Goal: Task Accomplishment & Management: Complete application form

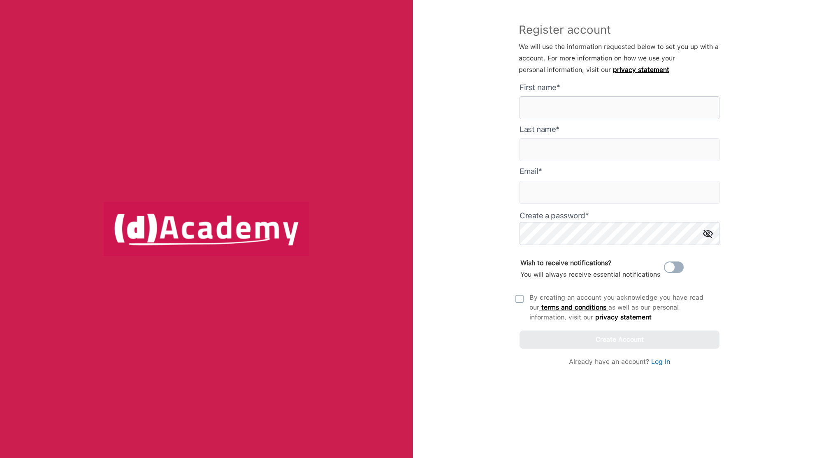
click at [532, 108] on here "text" at bounding box center [619, 107] width 200 height 23
type here "******"
type input "*******"
type input "*"
type input "**********"
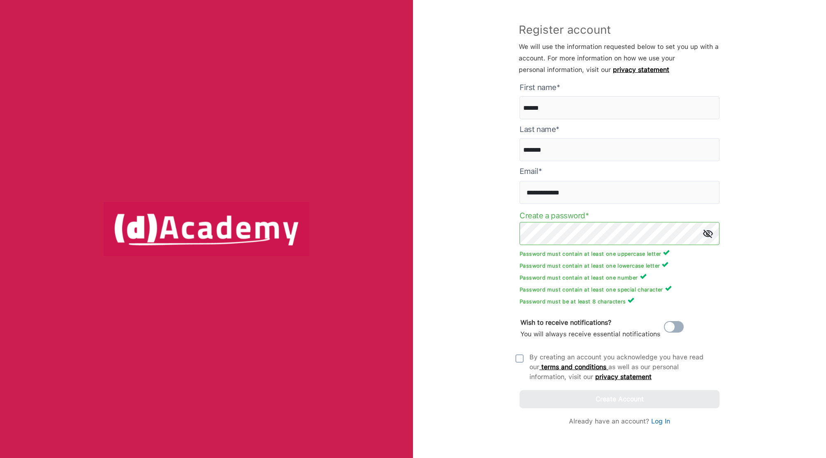
click at [794, 351] on div "**********" at bounding box center [619, 229] width 413 height 458
click at [519, 357] on img at bounding box center [519, 358] width 8 height 8
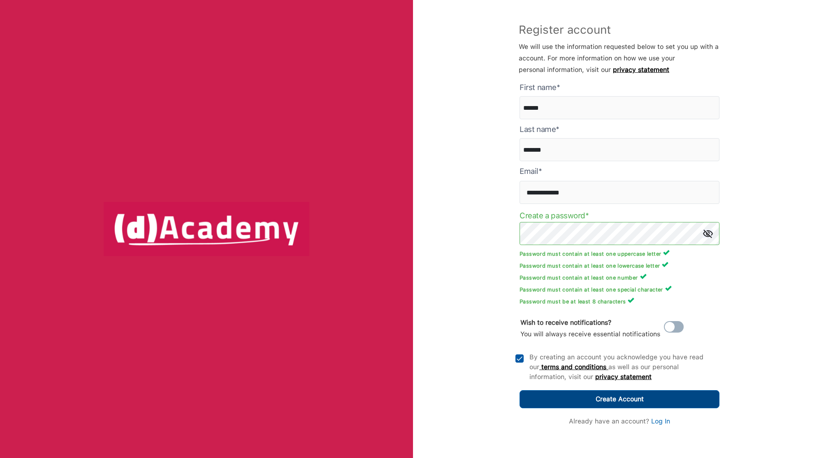
click at [602, 399] on div "Create Account" at bounding box center [619, 400] width 48 height 12
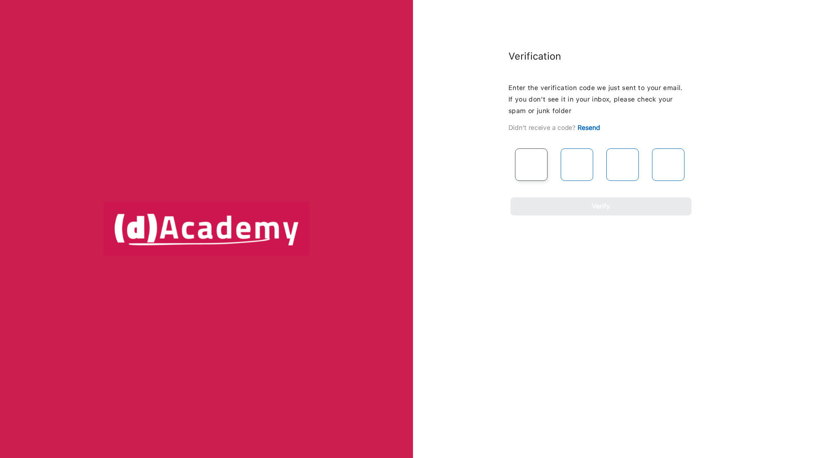
click at [535, 161] on input "text" at bounding box center [531, 164] width 32 height 32
paste input "*"
type input "*"
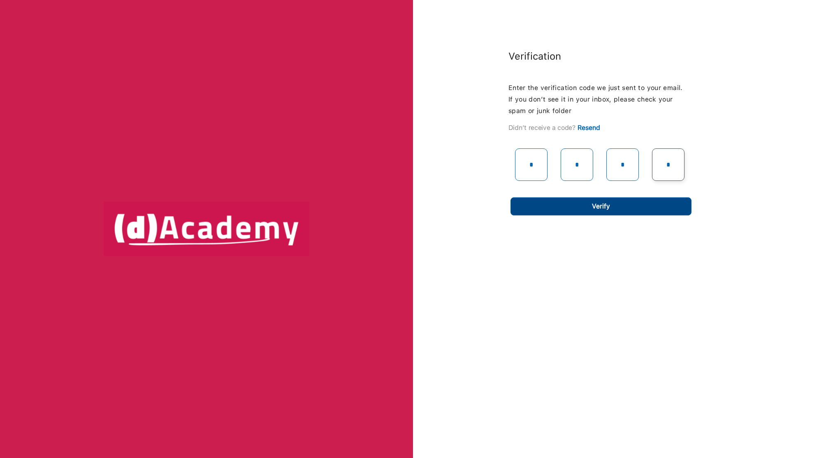
type input "*"
click at [566, 201] on button "Verify" at bounding box center [600, 206] width 181 height 18
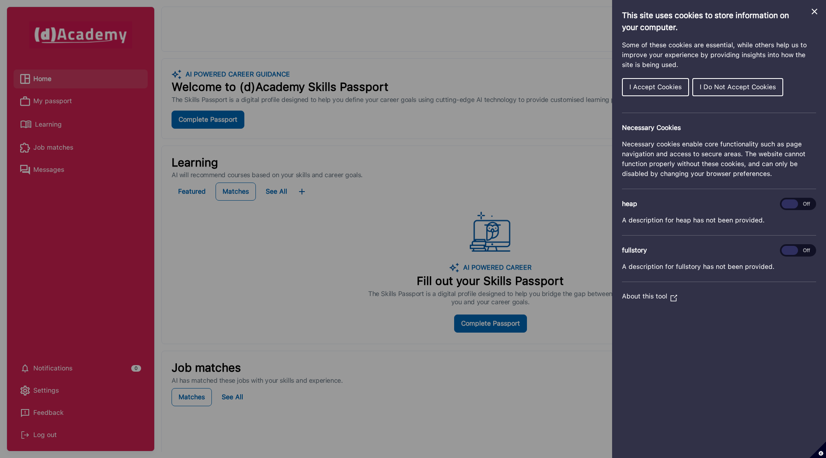
click at [661, 84] on span "I Accept Cookies" at bounding box center [655, 87] width 52 height 8
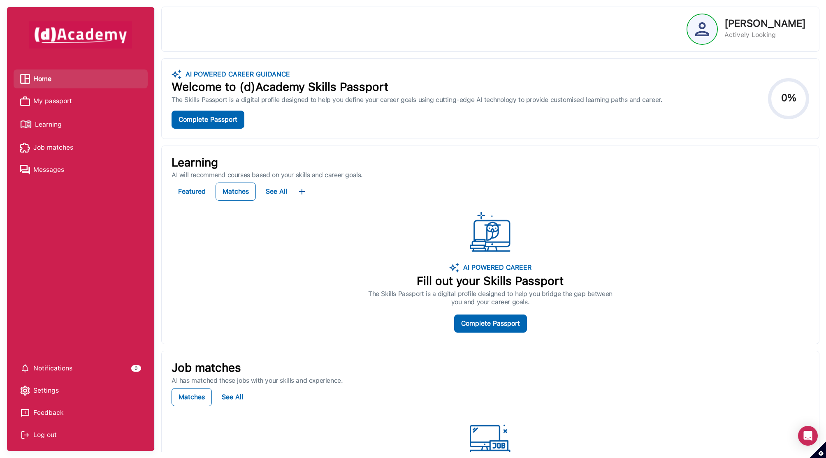
click at [757, 24] on p "[PERSON_NAME]" at bounding box center [764, 24] width 81 height 10
click at [704, 28] on img at bounding box center [702, 29] width 14 height 14
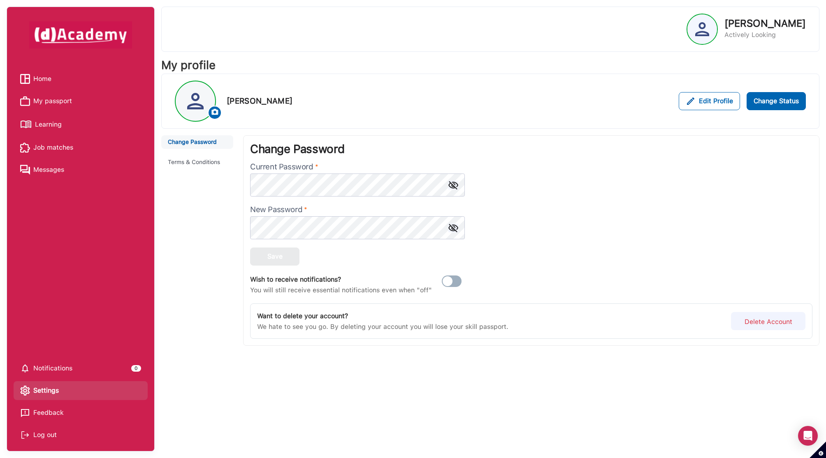
click at [709, 29] on img at bounding box center [702, 29] width 14 height 14
click at [213, 110] on img at bounding box center [215, 112] width 9 height 9
click at [47, 78] on span "Home" at bounding box center [42, 79] width 18 height 12
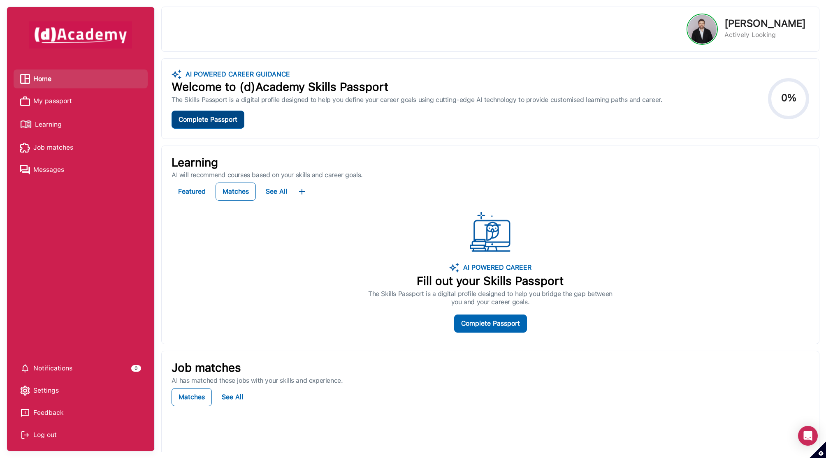
click at [196, 118] on div "Complete Passport" at bounding box center [207, 120] width 59 height 12
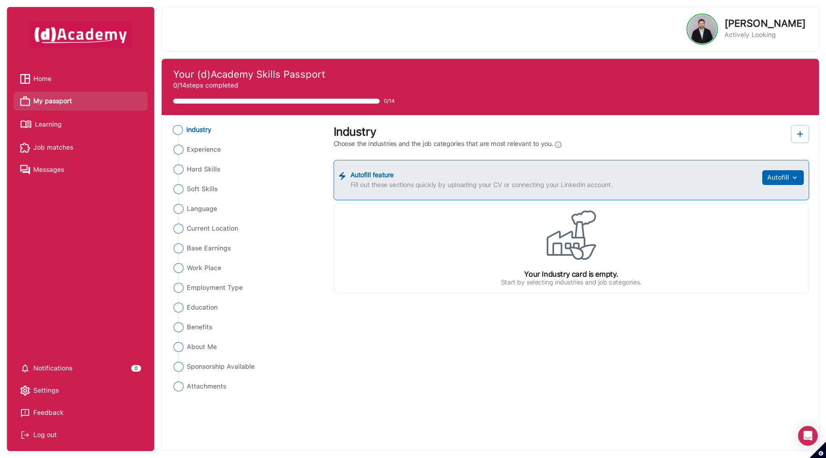
click at [797, 127] on button at bounding box center [800, 134] width 18 height 18
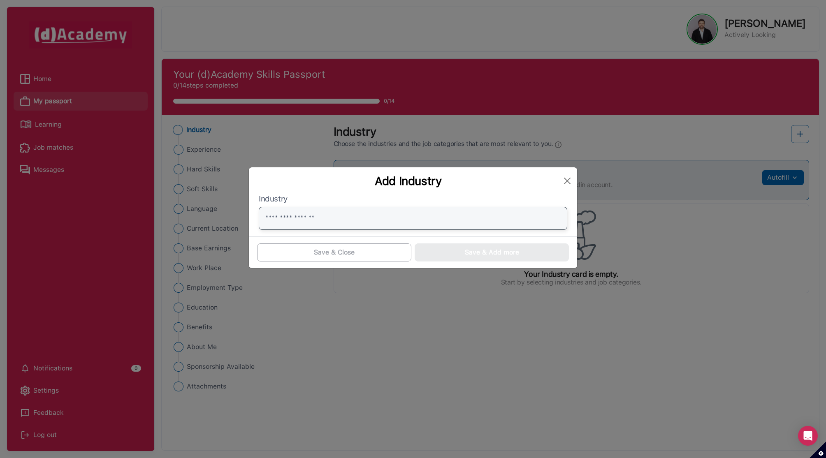
click at [428, 216] on input "text" at bounding box center [413, 218] width 308 height 23
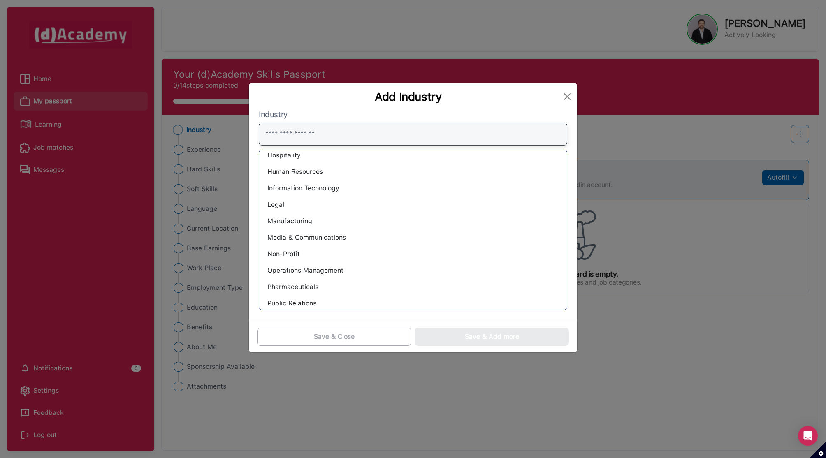
scroll to position [442, 0]
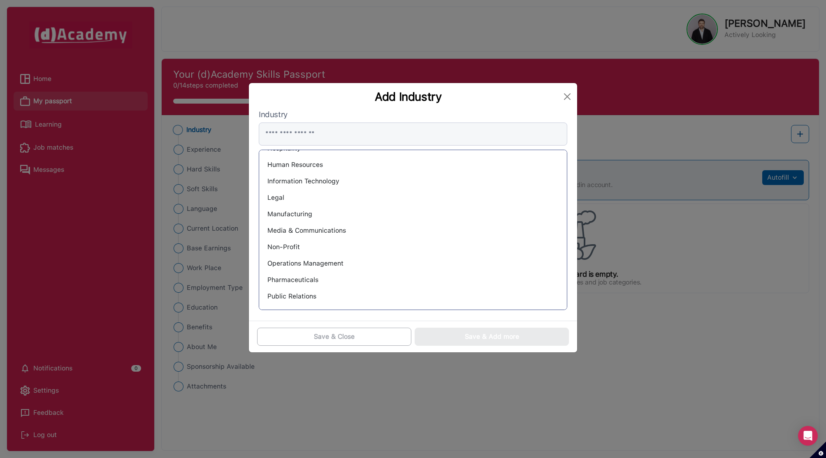
click at [415, 180] on div "Information Technology" at bounding box center [413, 181] width 294 height 13
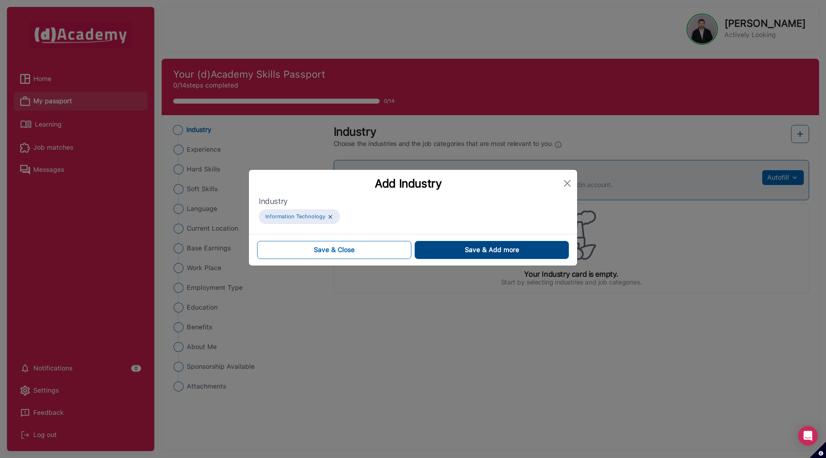
click at [483, 254] on span "Save & Add more" at bounding box center [492, 250] width 54 height 10
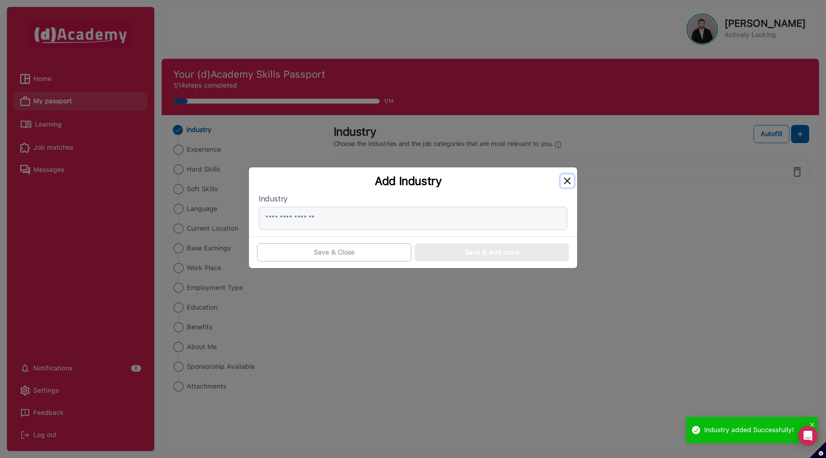
click at [567, 181] on button "Close" at bounding box center [566, 180] width 13 height 13
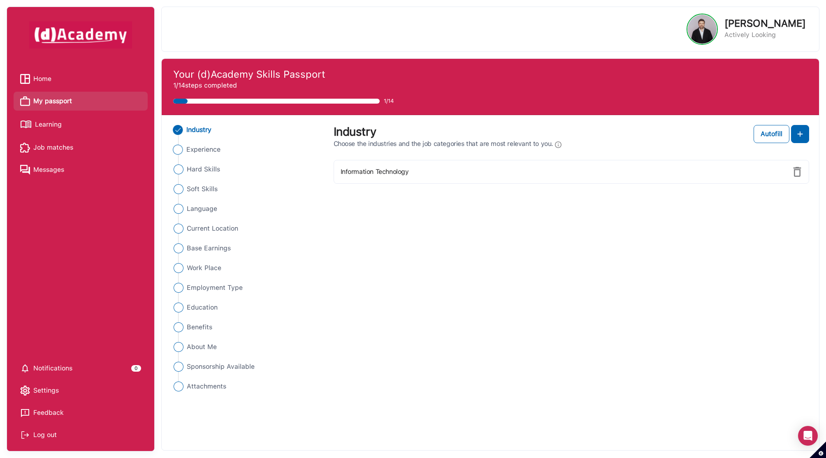
click at [196, 151] on span "Experience" at bounding box center [203, 150] width 35 height 10
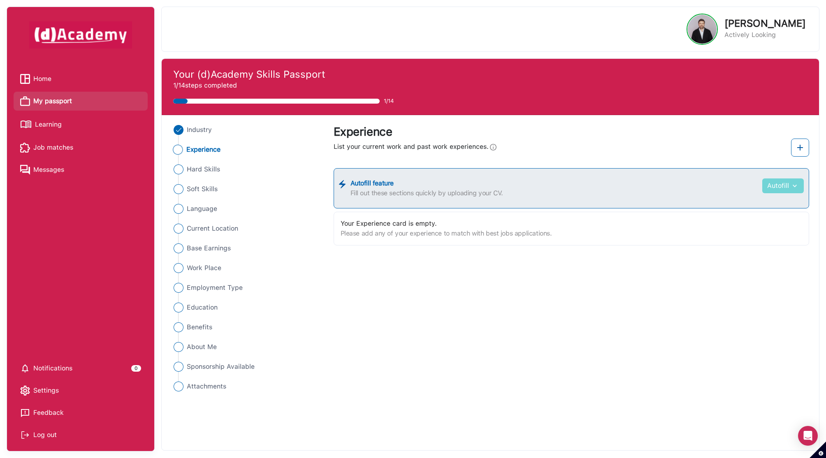
click at [777, 192] on button "Autofill" at bounding box center [783, 185] width 42 height 15
click at [661, 337] on div "Industry Experience Hard Skills Soft Skills Language Current Location Base Earn…" at bounding box center [490, 258] width 647 height 266
click at [503, 234] on div "Please add any of your experience to match with best jobs applications." at bounding box center [571, 234] width 462 height 10
click at [205, 152] on span "Experience" at bounding box center [203, 150] width 35 height 10
click at [424, 230] on div "Please add any of your experience to match with best jobs applications." at bounding box center [571, 234] width 462 height 10
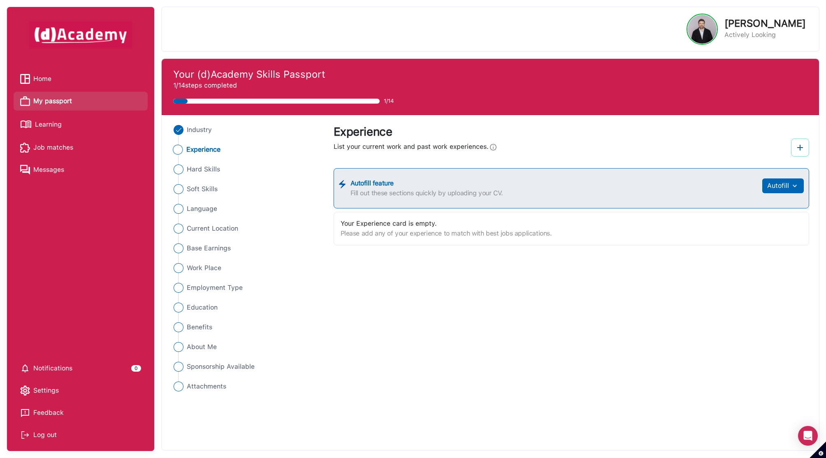
click at [796, 149] on img at bounding box center [800, 148] width 10 height 10
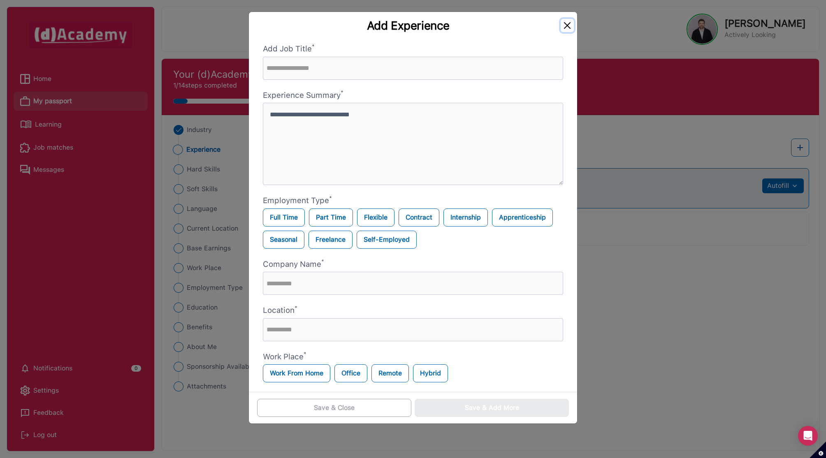
click at [565, 24] on button "Close" at bounding box center [566, 25] width 13 height 13
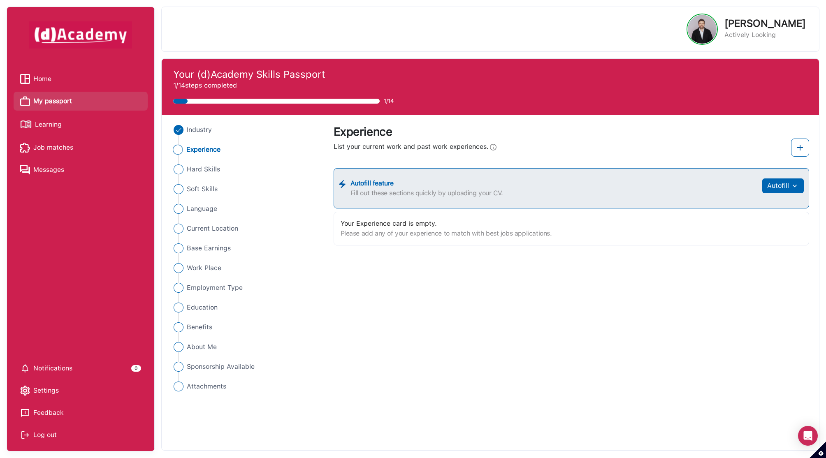
click at [32, 74] on div "Home" at bounding box center [35, 79] width 31 height 12
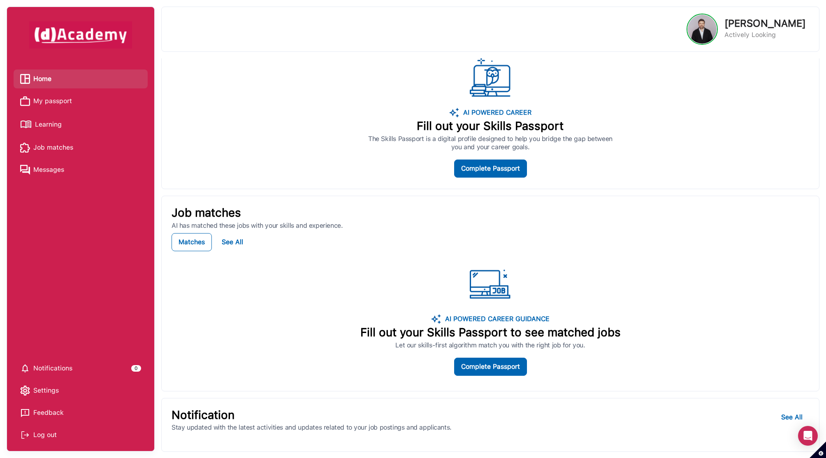
scroll to position [153, 0]
click at [42, 166] on span "Messages" at bounding box center [48, 170] width 31 height 12
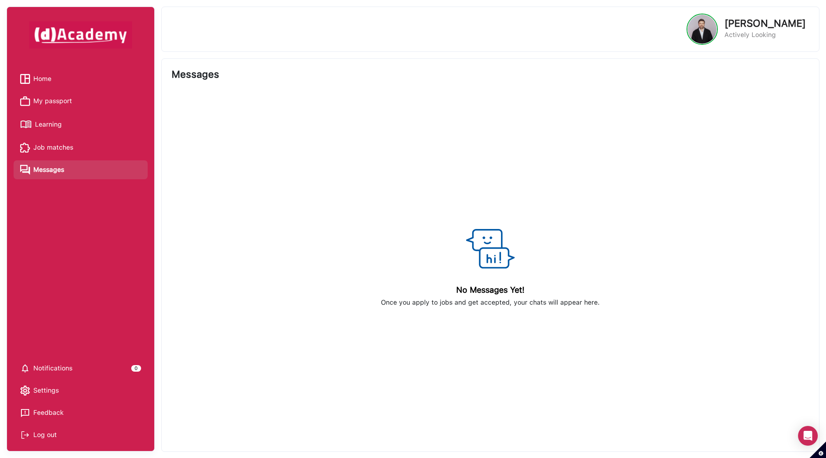
click at [46, 149] on span "Job matches" at bounding box center [53, 147] width 40 height 12
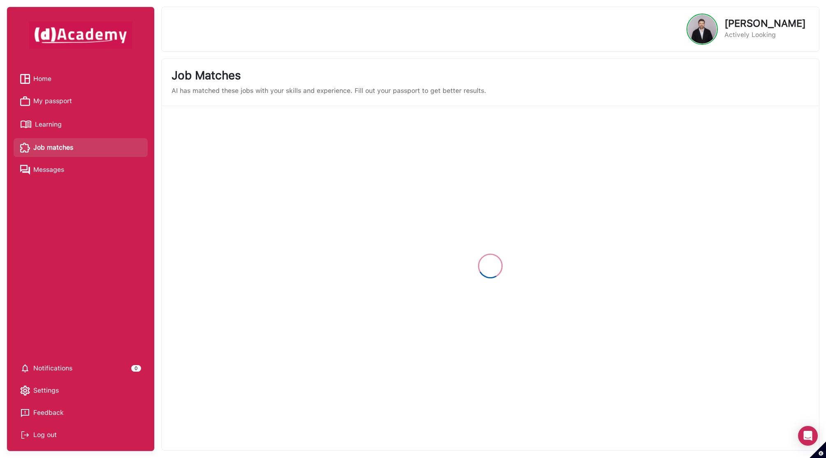
click at [40, 127] on span "Learning" at bounding box center [48, 124] width 27 height 12
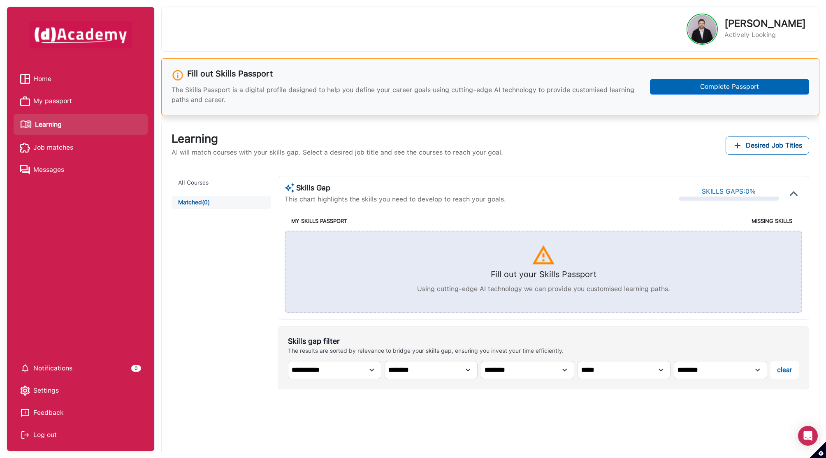
click at [73, 98] on link "My passport" at bounding box center [80, 101] width 121 height 12
